Goal: Transaction & Acquisition: Download file/media

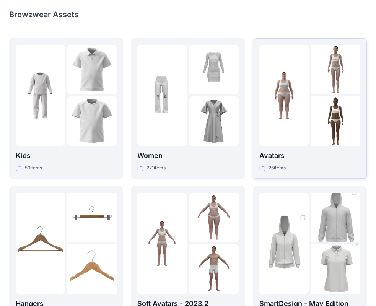
click at [284, 163] on div "Avatars 26 items" at bounding box center [310, 161] width 101 height 22
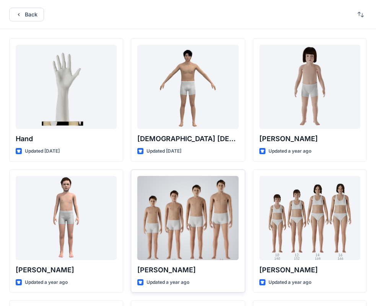
click at [212, 203] on div at bounding box center [187, 218] width 101 height 84
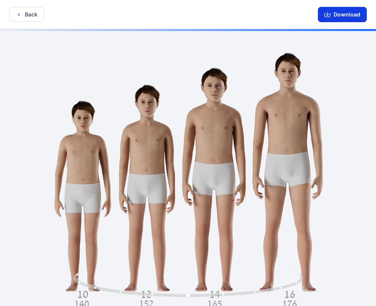
click at [348, 18] on button "Download" at bounding box center [342, 14] width 49 height 15
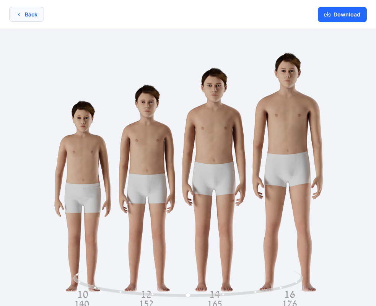
click at [18, 7] on button "Back" at bounding box center [26, 14] width 35 height 15
